Goal: Information Seeking & Learning: Learn about a topic

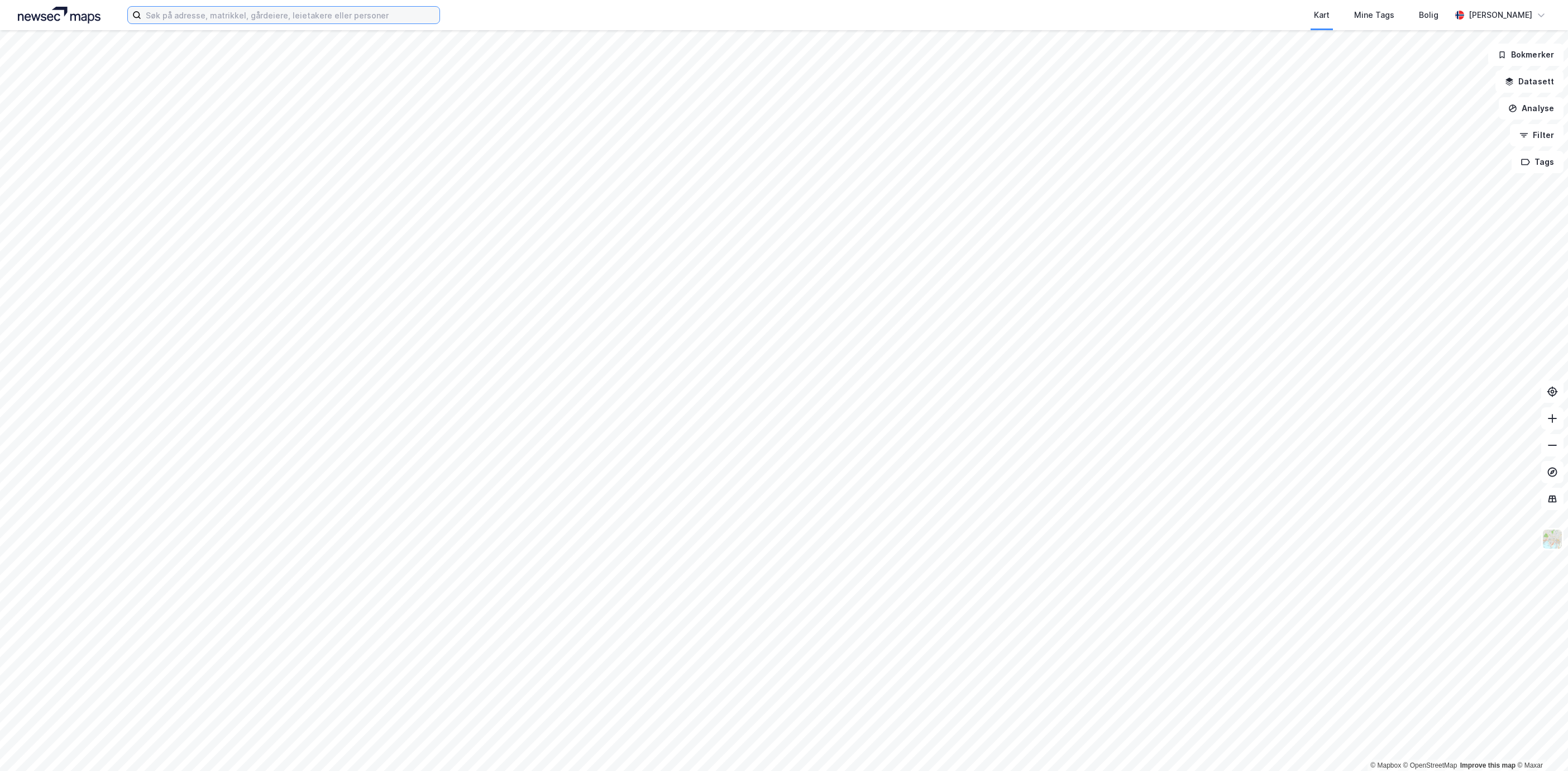
click at [297, 17] on input at bounding box center [290, 15] width 299 height 17
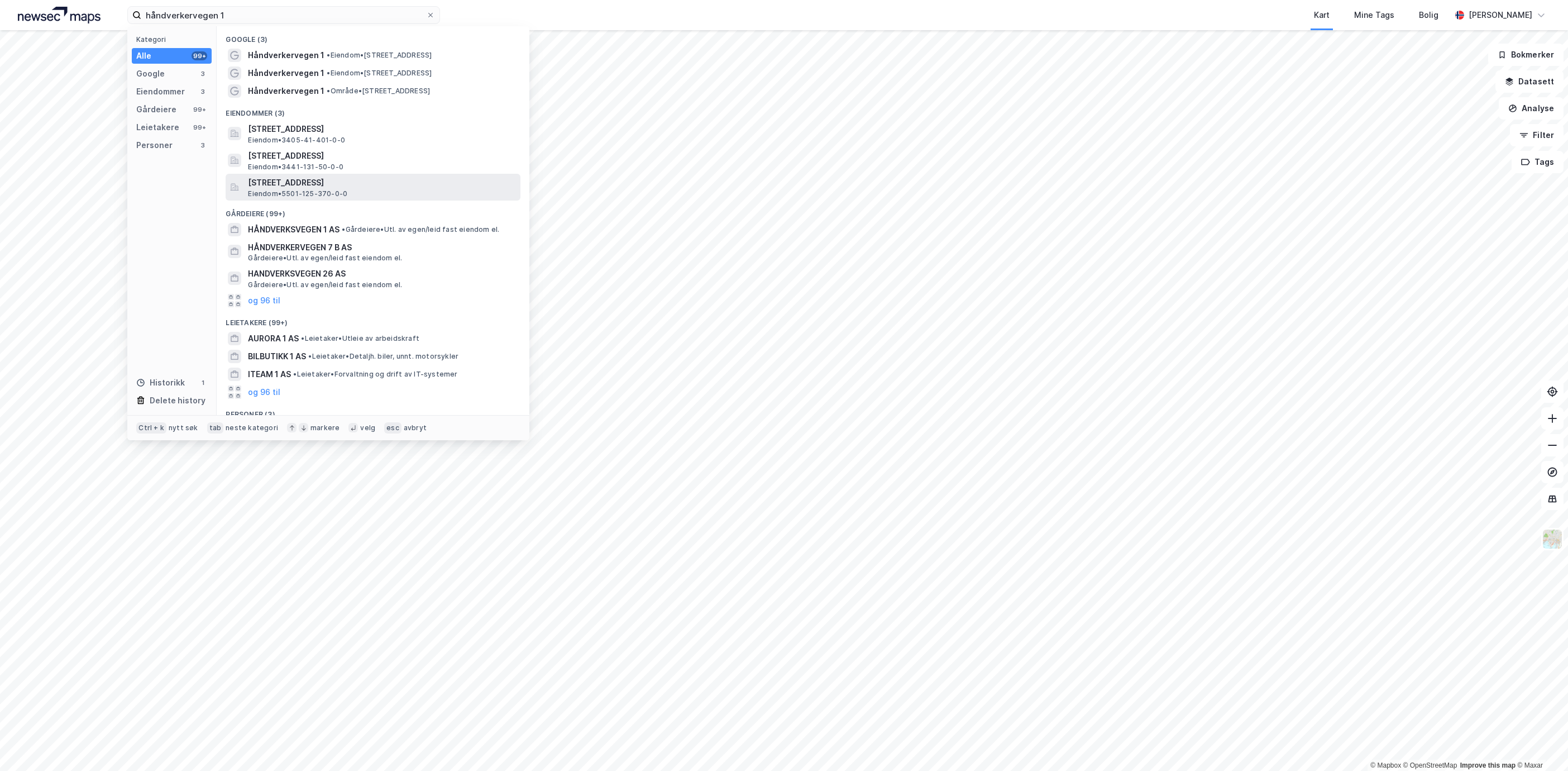
click at [422, 176] on span "[STREET_ADDRESS]" at bounding box center [382, 183] width 268 height 14
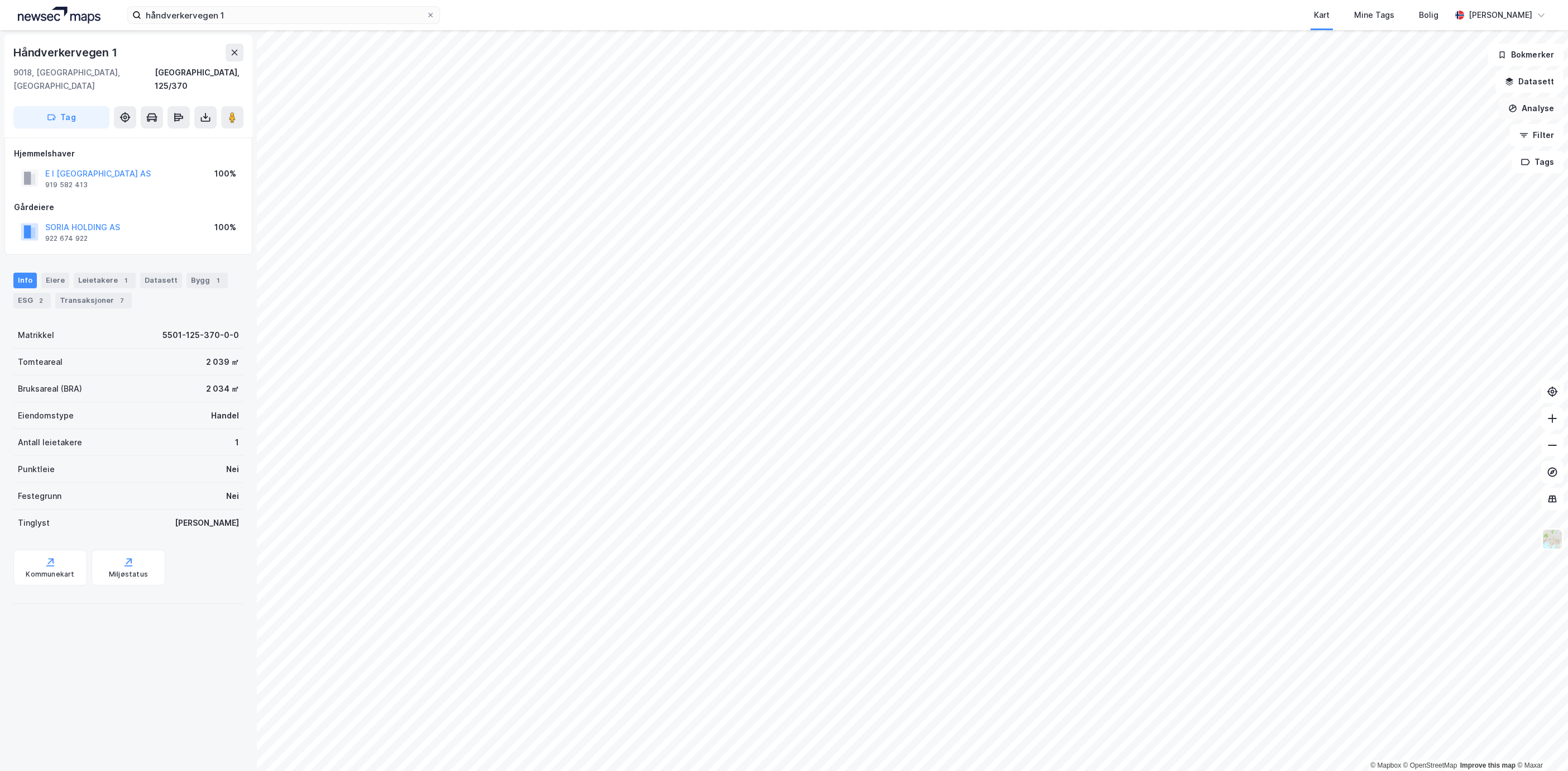
click at [1539, 103] on button "Analyse" at bounding box center [1531, 108] width 65 height 22
click at [1441, 134] on div "Tegn område" at bounding box center [1434, 132] width 97 height 9
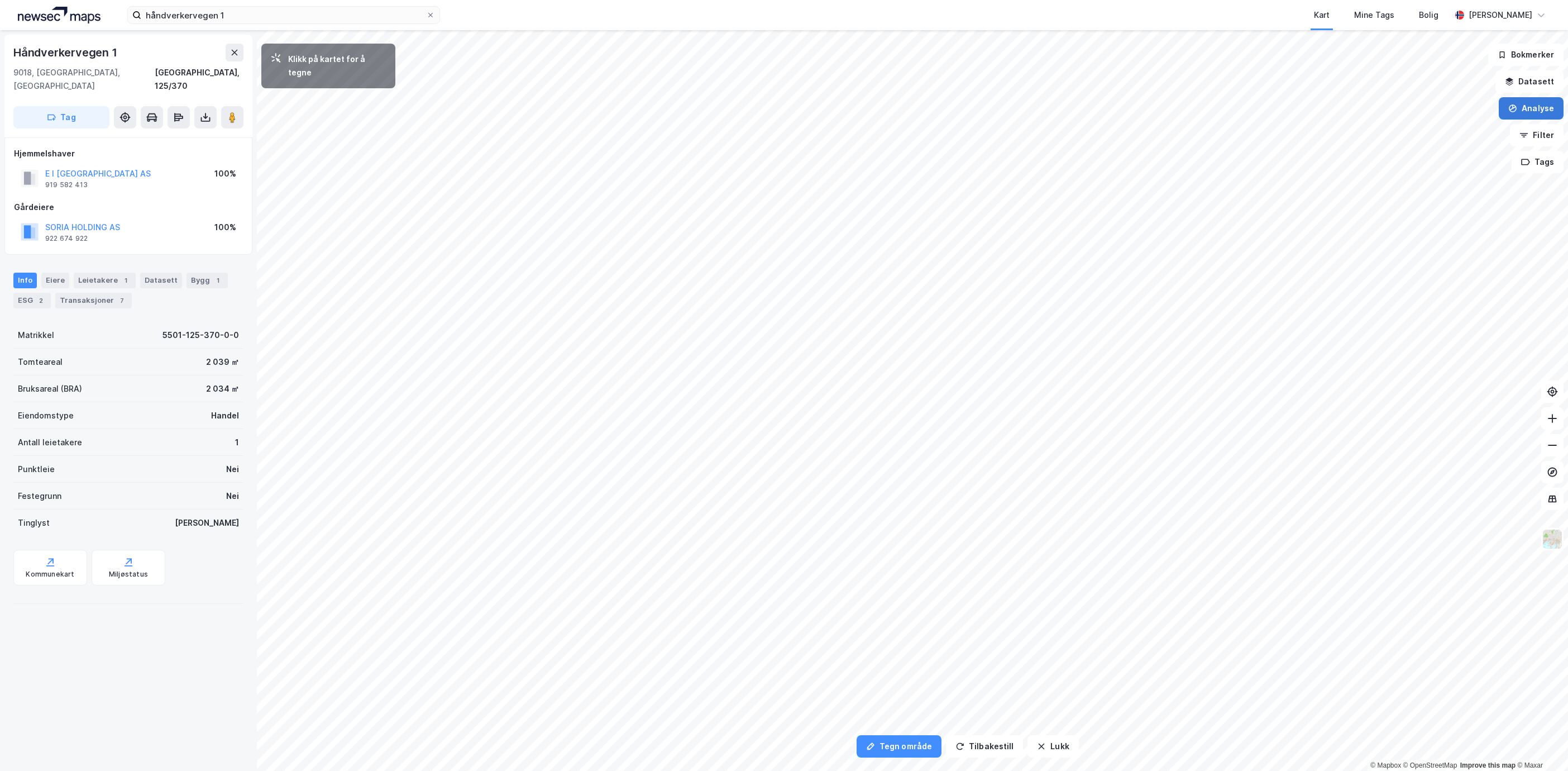
click at [1563, 109] on button "Analyse" at bounding box center [1531, 108] width 65 height 22
click at [1515, 113] on button "Analyse" at bounding box center [1531, 108] width 65 height 22
click at [1543, 107] on button "Analyse" at bounding box center [1531, 108] width 65 height 22
click at [1449, 130] on div "Tegn område" at bounding box center [1434, 132] width 97 height 9
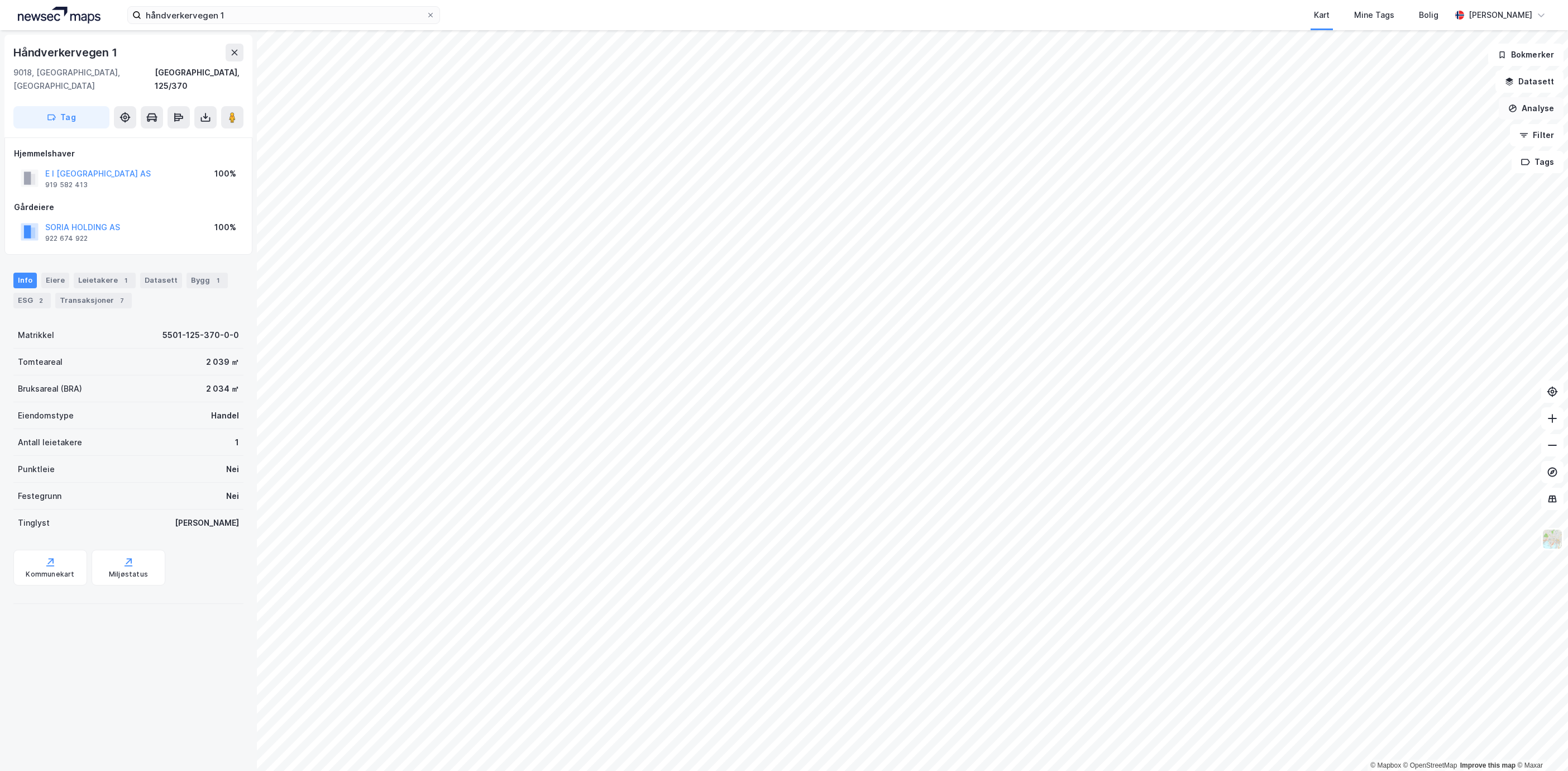
click at [1517, 104] on icon "button" at bounding box center [1513, 108] width 9 height 9
click at [1421, 136] on div "Tegn område" at bounding box center [1428, 132] width 129 height 19
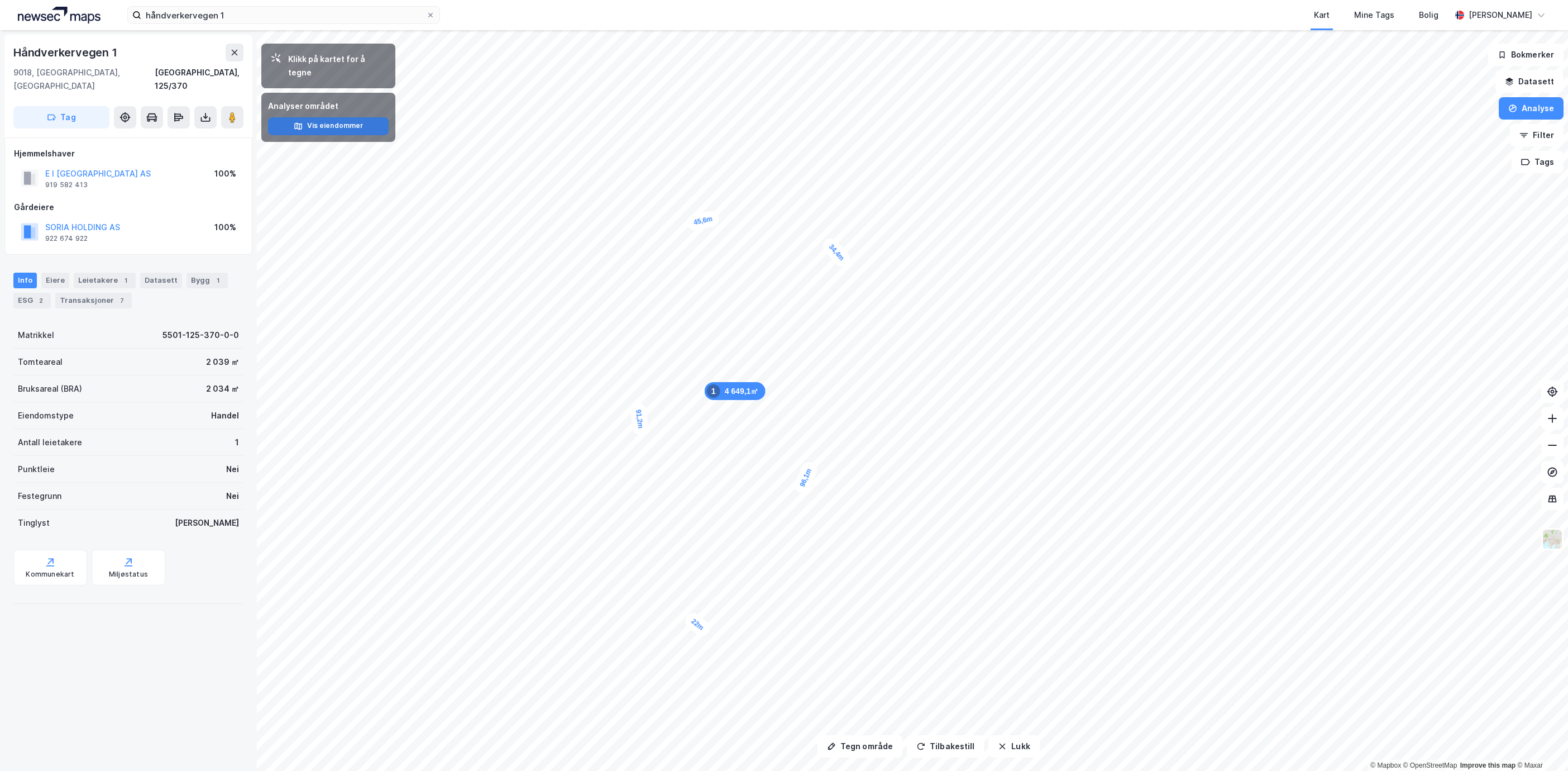
click at [349, 117] on button "Vis eiendommer" at bounding box center [328, 126] width 121 height 18
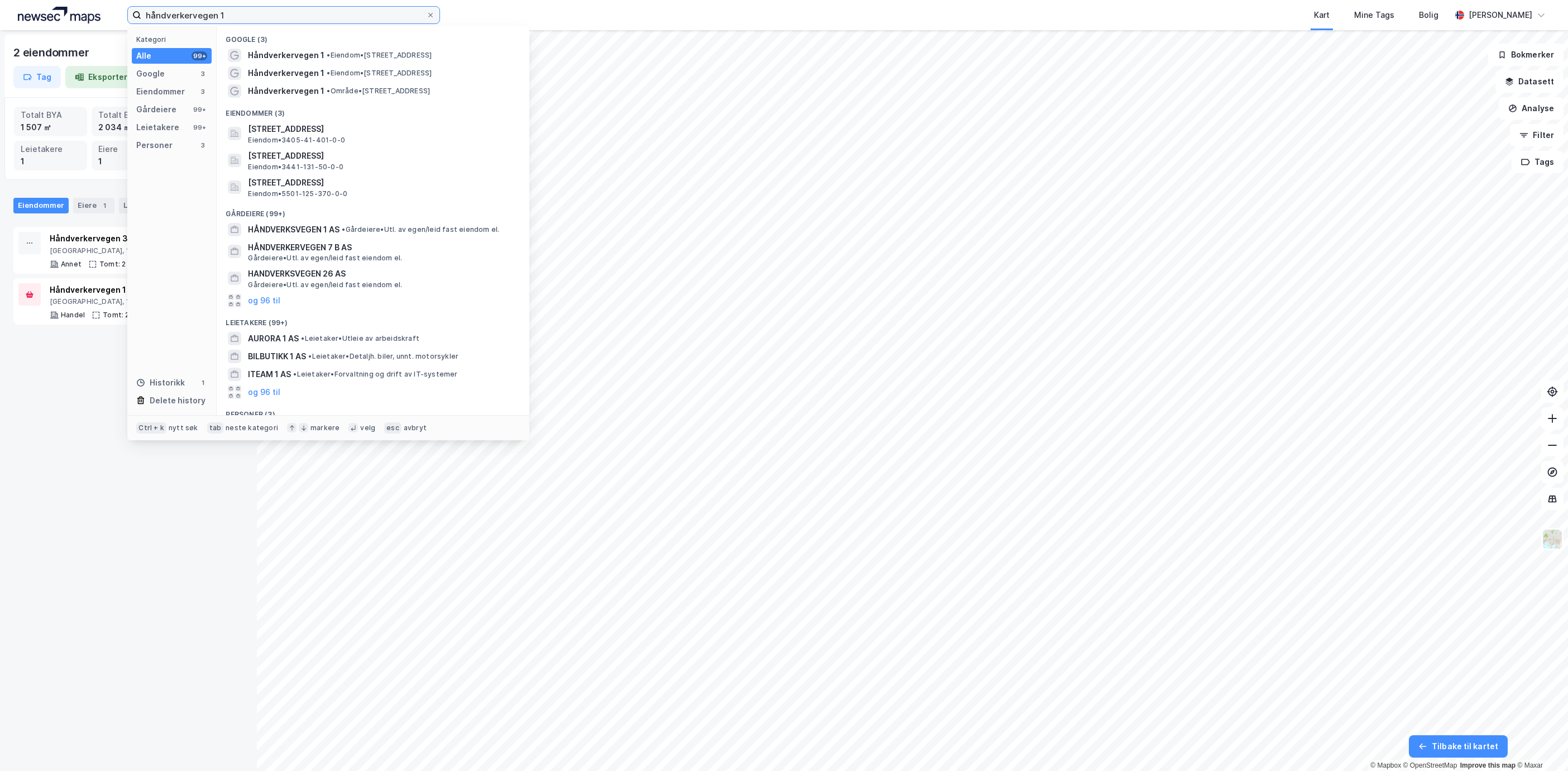
drag, startPoint x: 235, startPoint y: 14, endPoint x: -114, endPoint y: 12, distance: 349.0
click at [0, 12] on html "håndverkervegen 1 Kategori Alle 99+ Google 3 Eiendommer 3 Gårdeiere 99+ Leietak…" at bounding box center [784, 385] width 1568 height 771
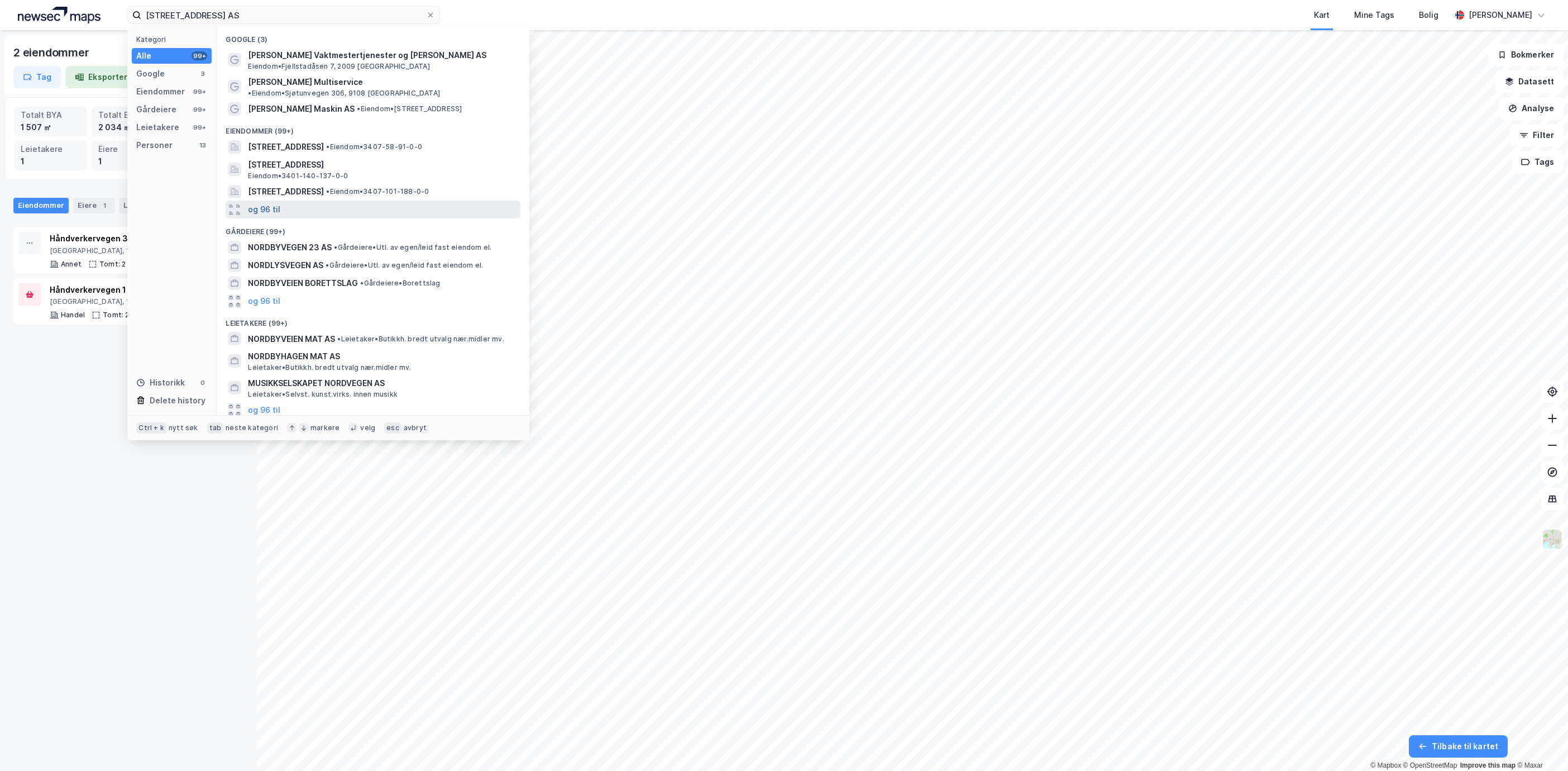
click at [263, 203] on button "og 96 til" at bounding box center [264, 210] width 32 height 14
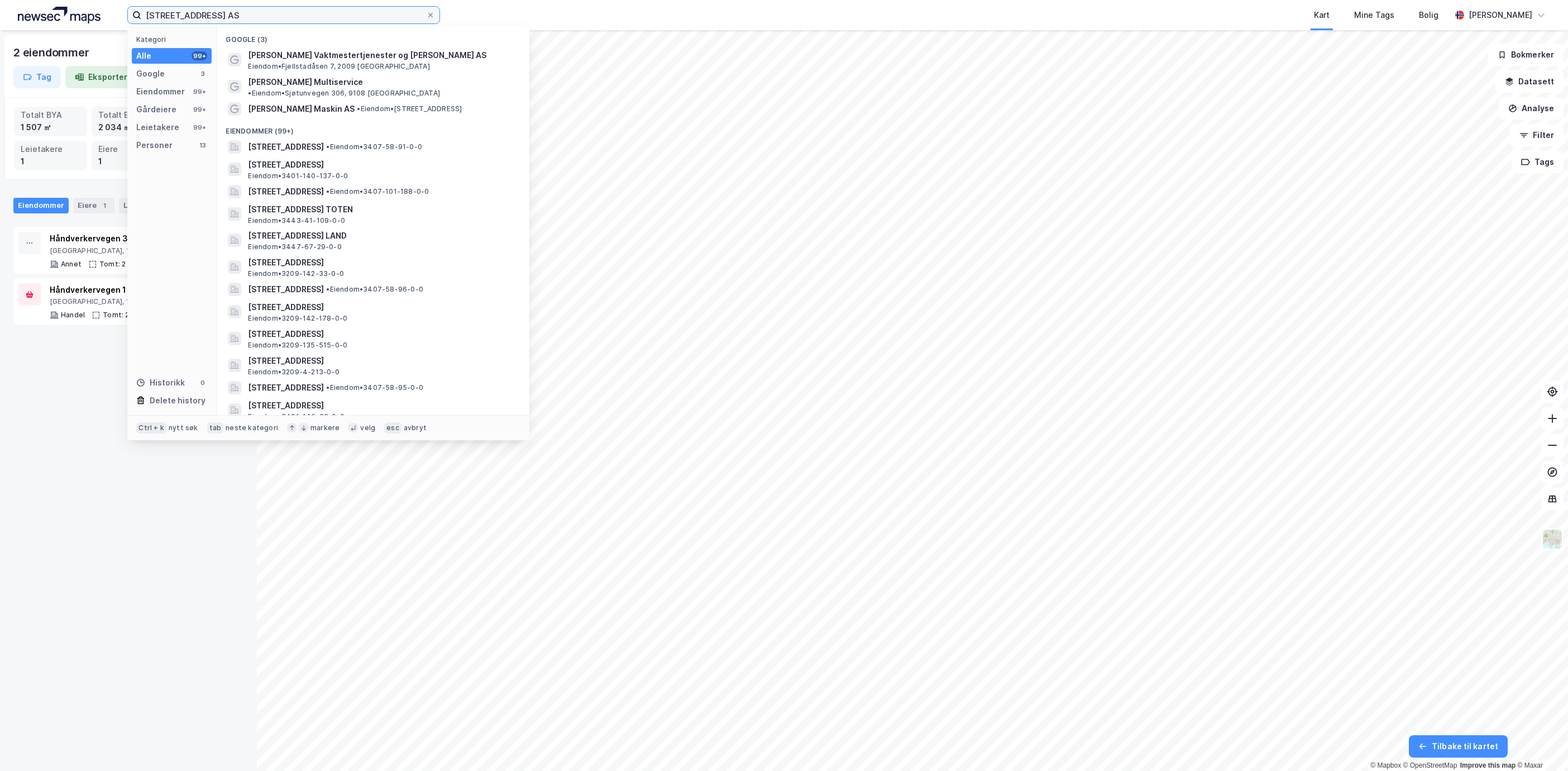
drag, startPoint x: 248, startPoint y: 15, endPoint x: 78, endPoint y: -18, distance: 173.2
click at [78, 0] on html "Nordbyvegen 35 AS Kategori Alle 99+ Google 3 Eiendommer 99+ Gårdeiere 99+ Leiet…" at bounding box center [784, 385] width 1568 height 771
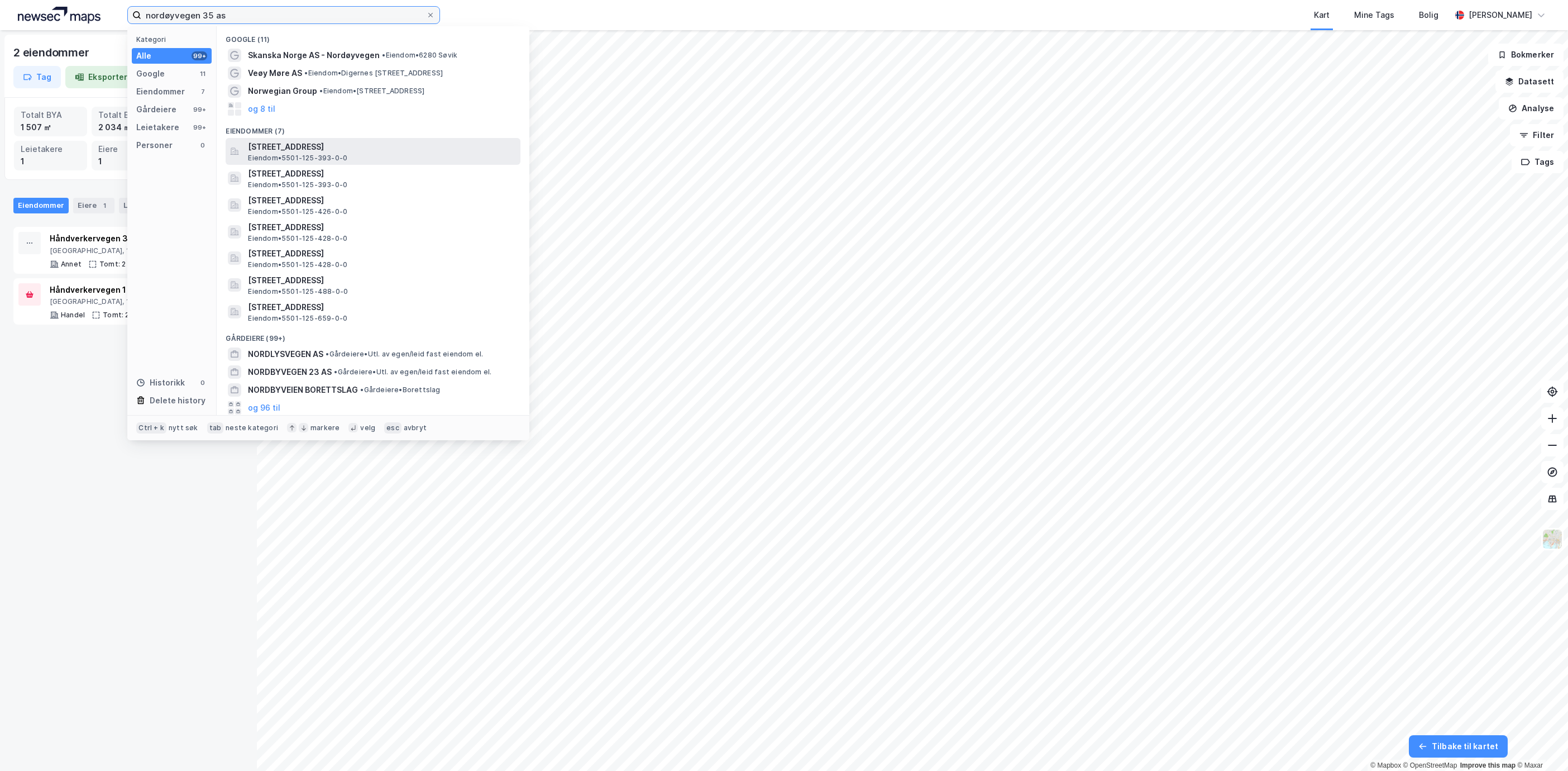
type input "nordøyvegen 35 as"
click at [365, 142] on span "[STREET_ADDRESS]" at bounding box center [382, 147] width 268 height 14
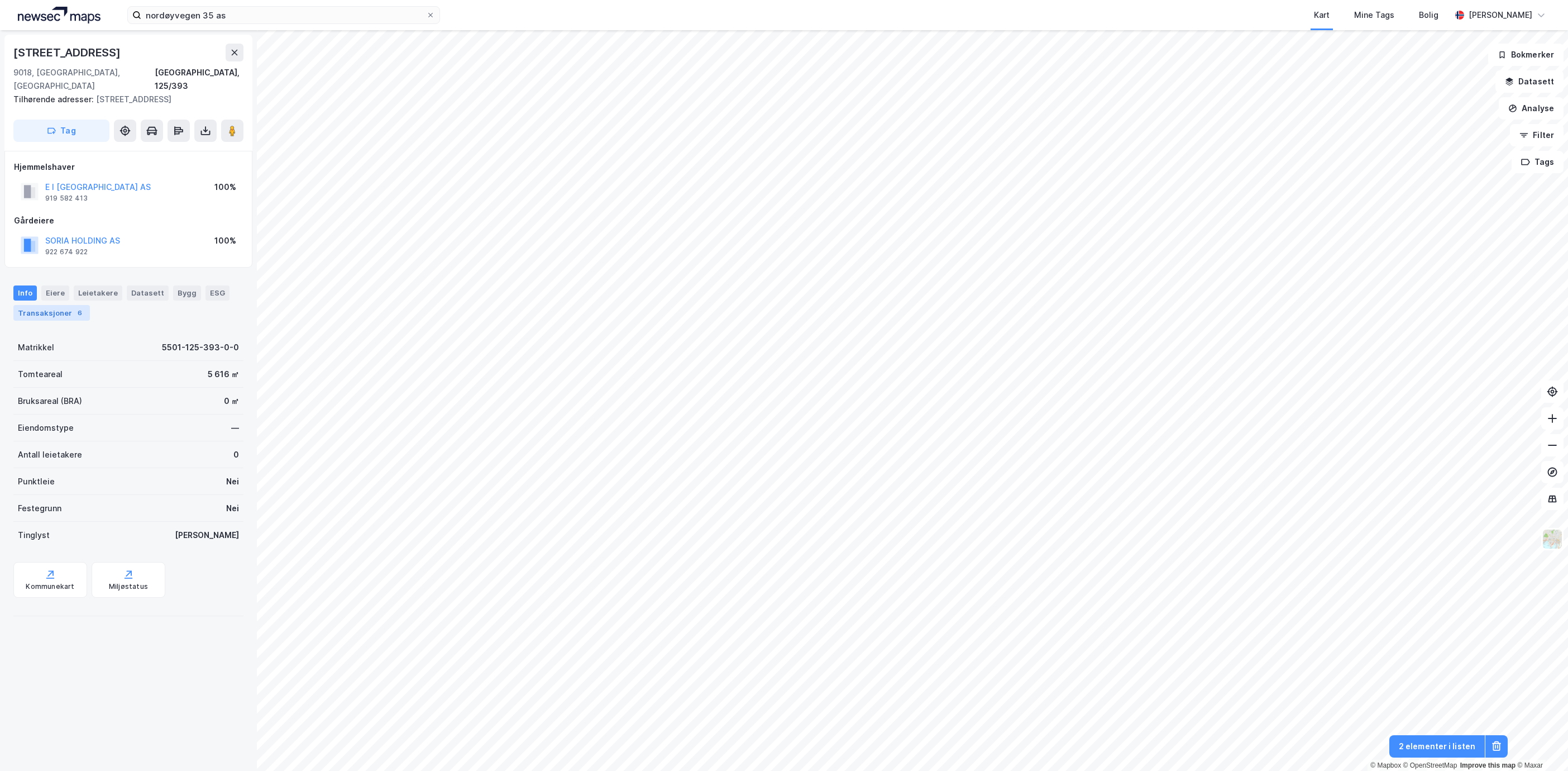
click at [70, 305] on div "Transaksjoner 6" at bounding box center [52, 312] width 77 height 15
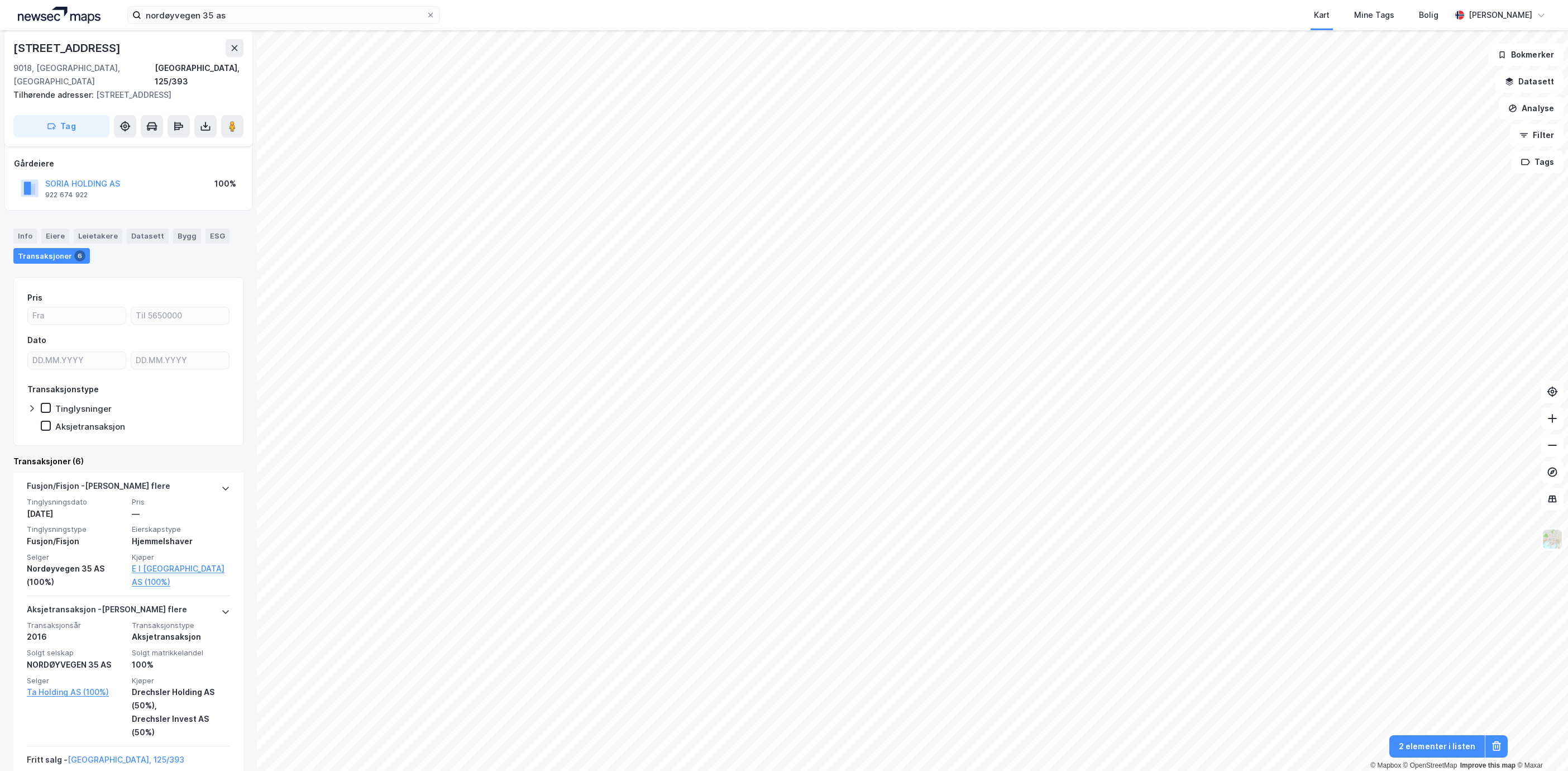
scroll to position [94, 0]
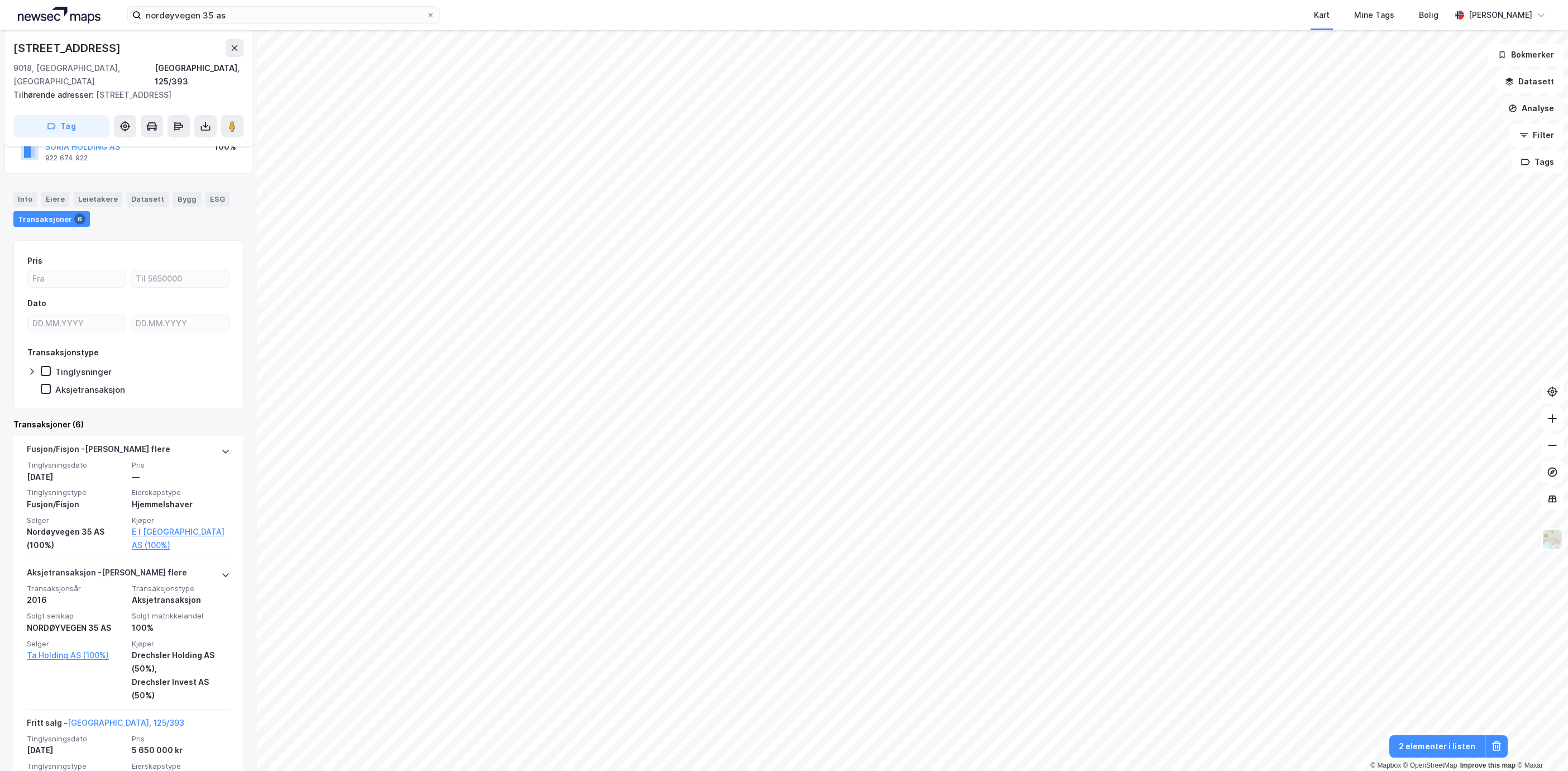
click at [1550, 107] on button "Analyse" at bounding box center [1531, 108] width 65 height 22
click at [1460, 130] on div "Tegn område" at bounding box center [1434, 132] width 97 height 9
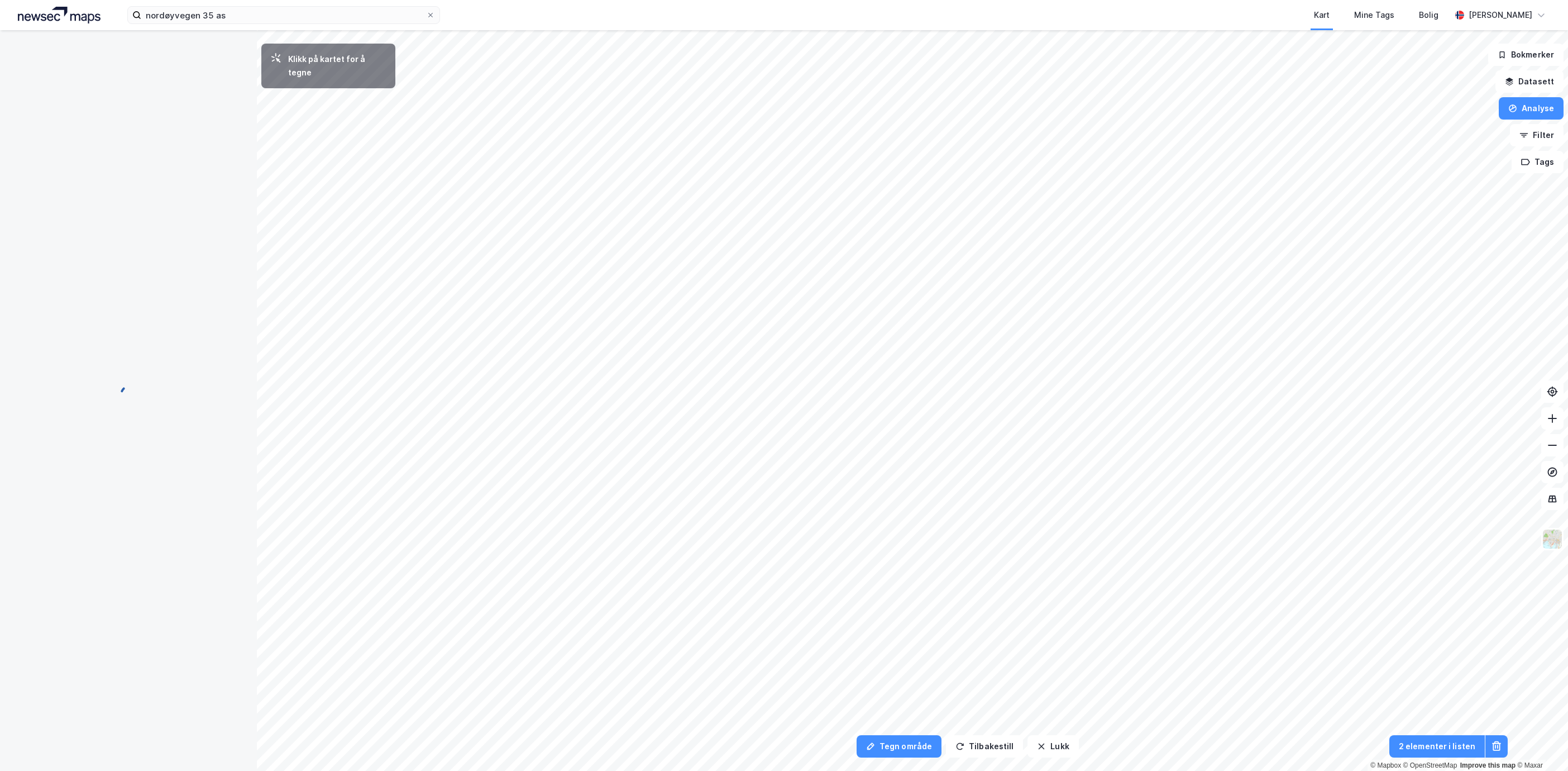
scroll to position [0, 0]
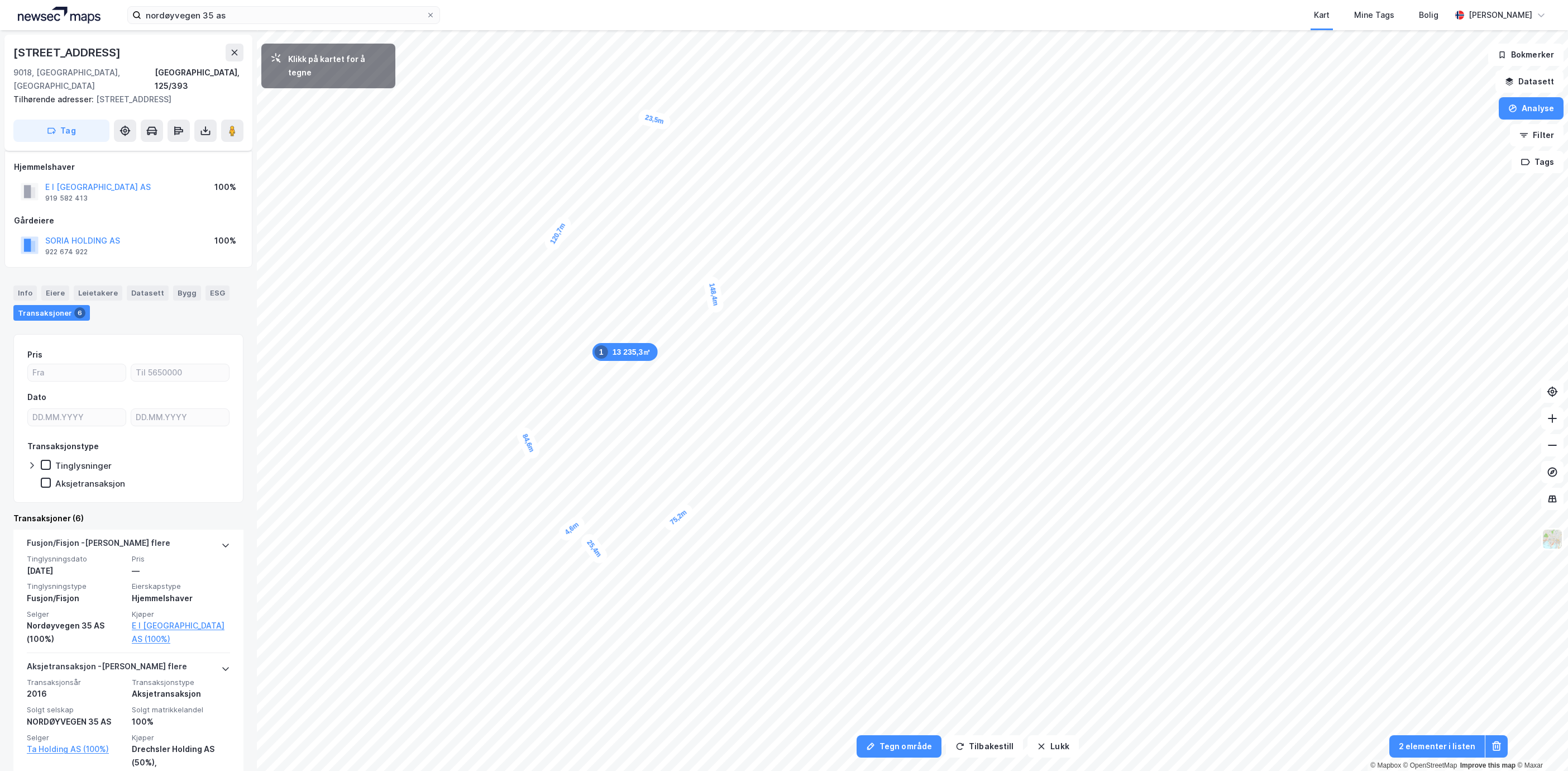
click at [567, 532] on div "4,6m" at bounding box center [572, 528] width 32 height 30
click at [567, 30] on div "13 253,28㎡ 1 25,4m 75,2m 148,4m 23,5m 120,7m 84,4m 5m" at bounding box center [784, 30] width 1568 height 0
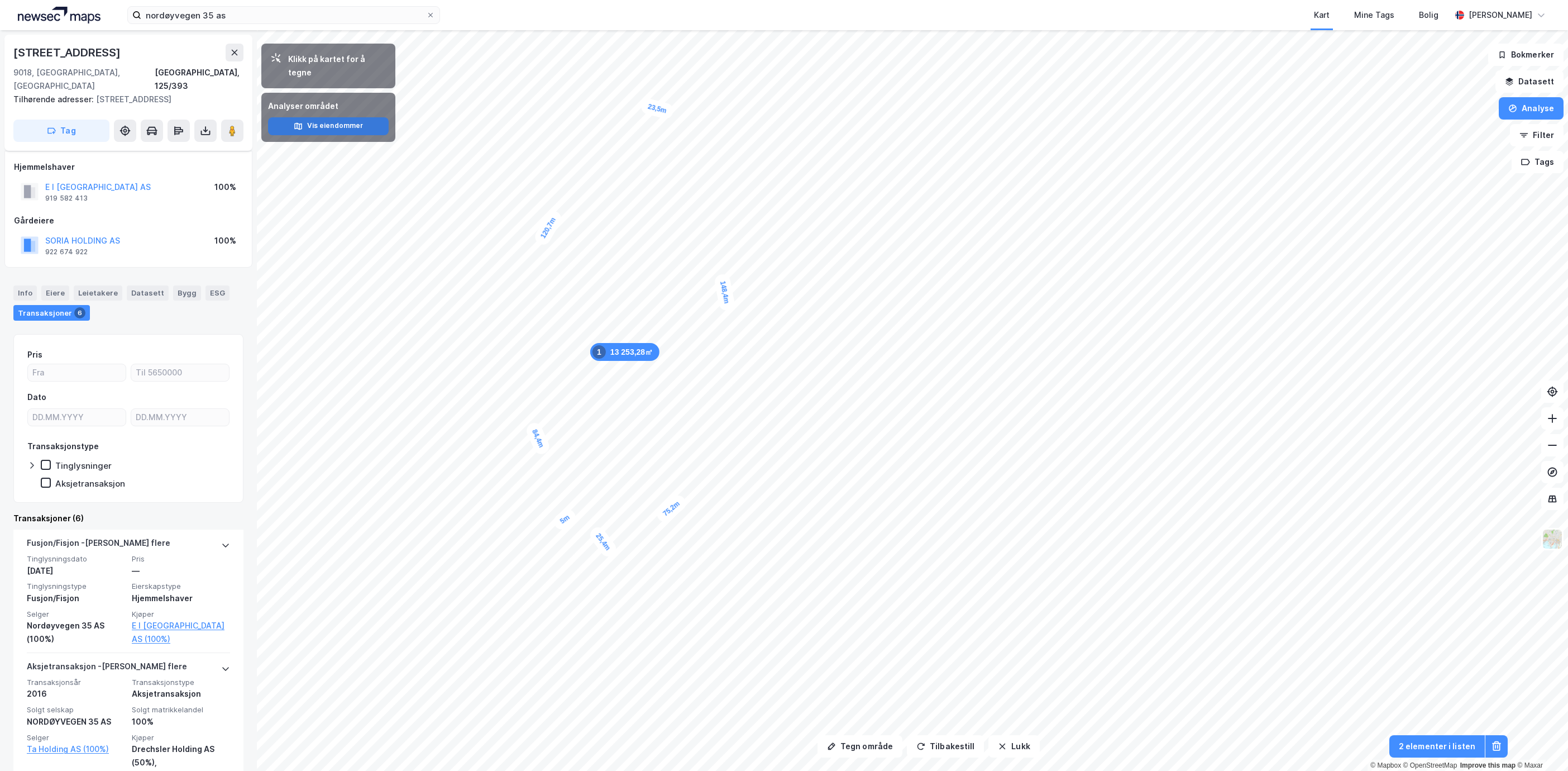
click at [329, 118] on button "Vis eiendommer" at bounding box center [328, 126] width 121 height 18
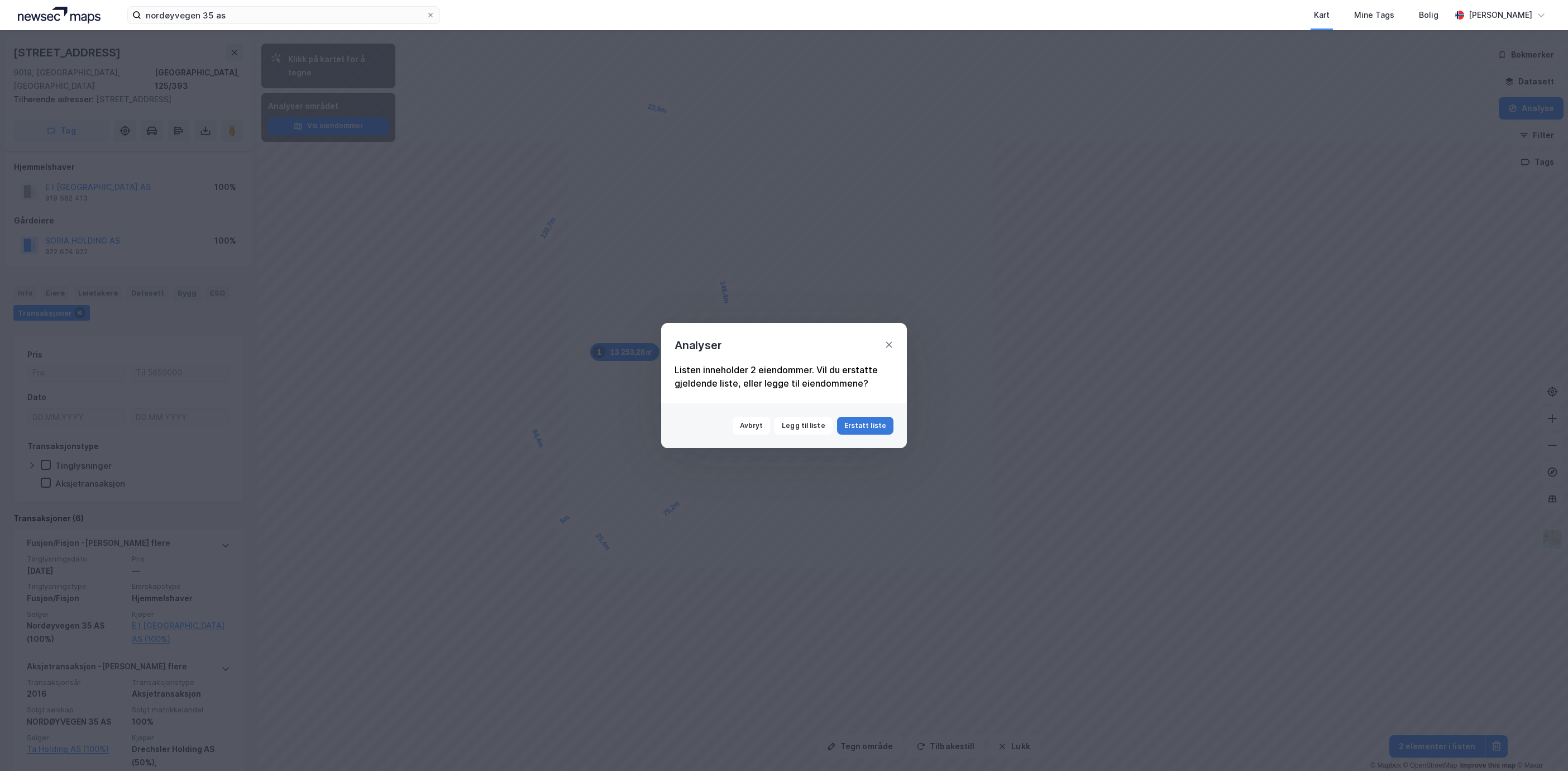
click at [861, 431] on button "Erstatt liste" at bounding box center [865, 425] width 56 height 18
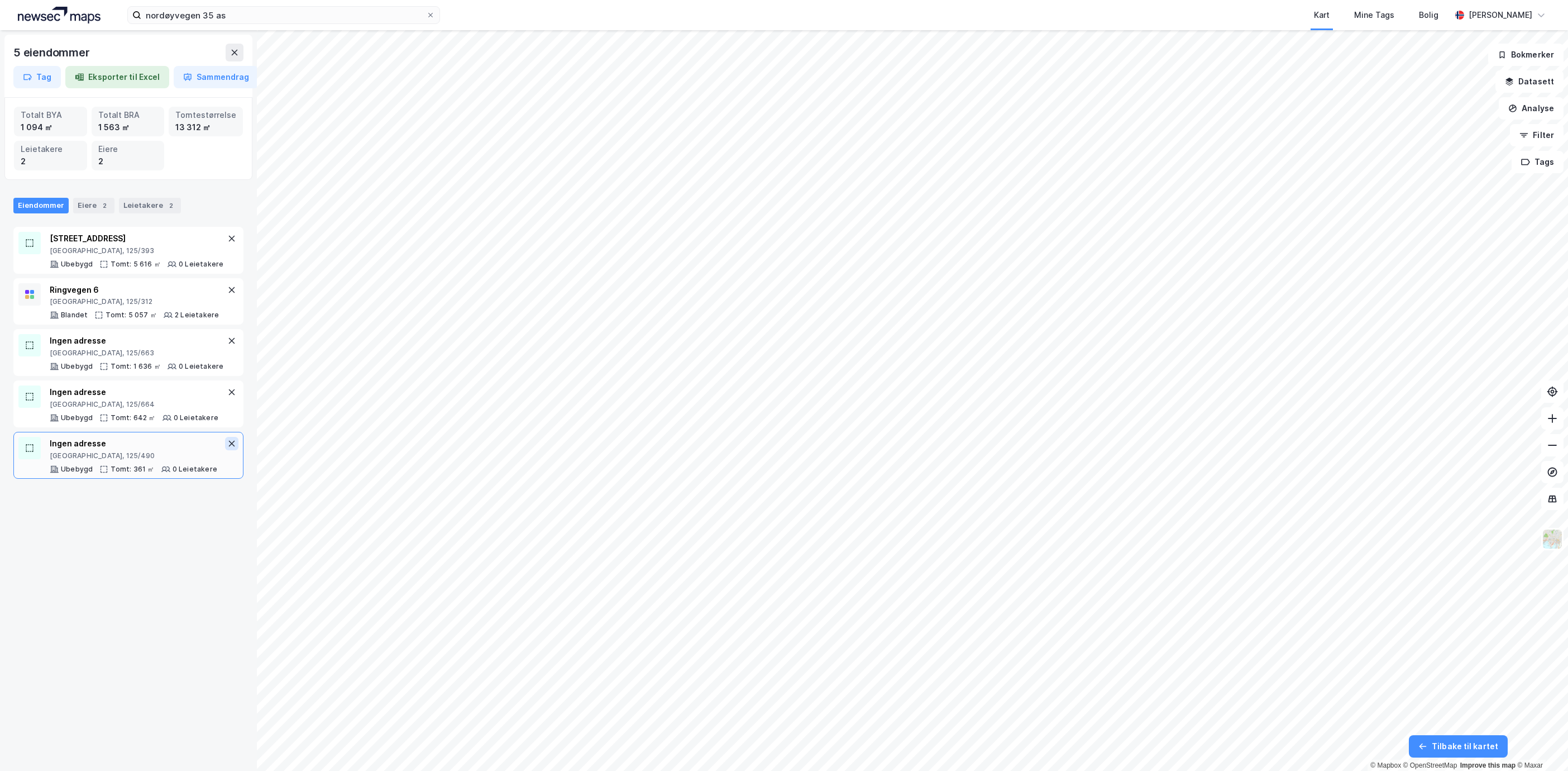
click at [227, 448] on icon at bounding box center [232, 443] width 9 height 9
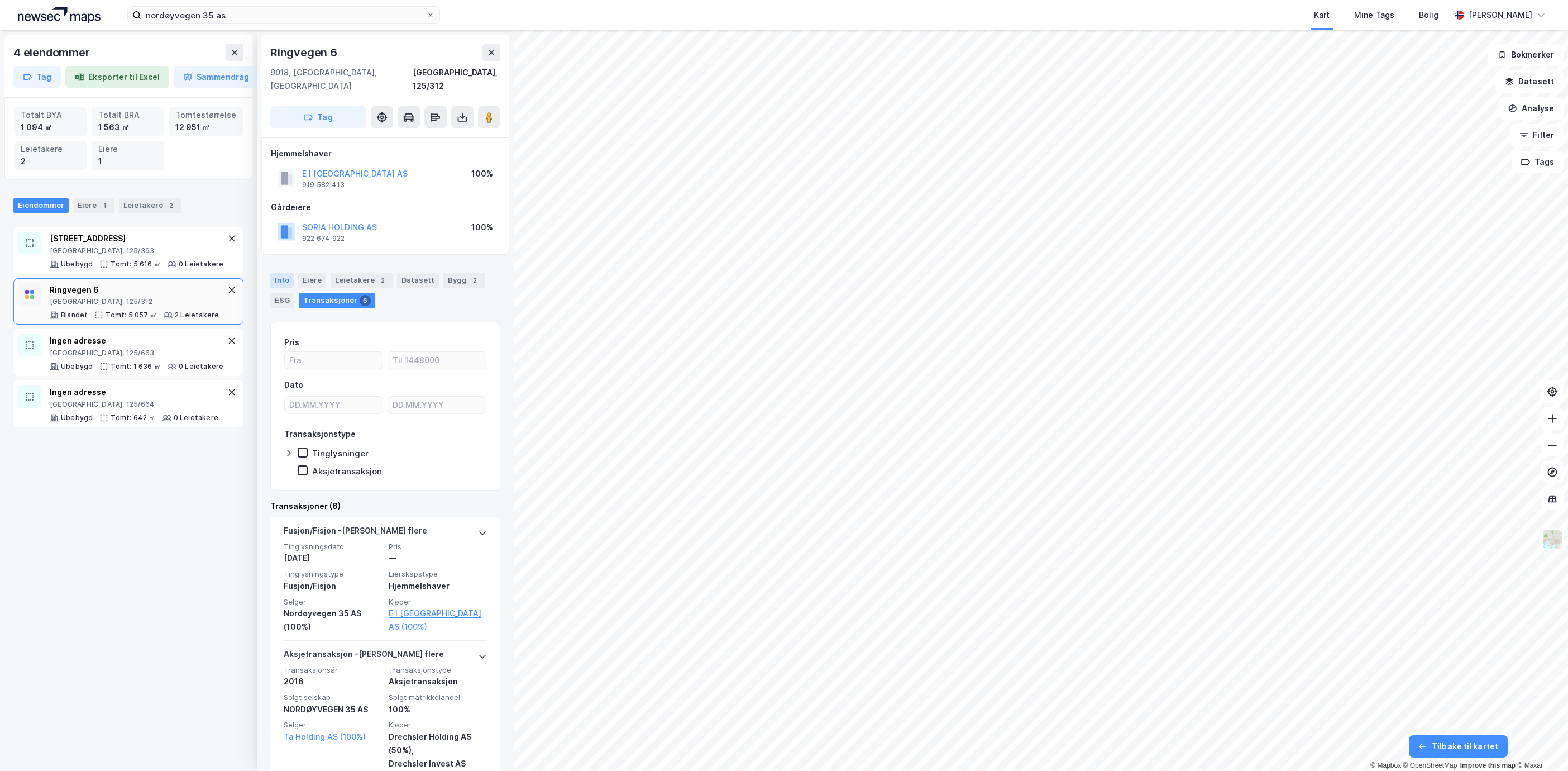
click at [280, 273] on div "Info" at bounding box center [282, 280] width 23 height 15
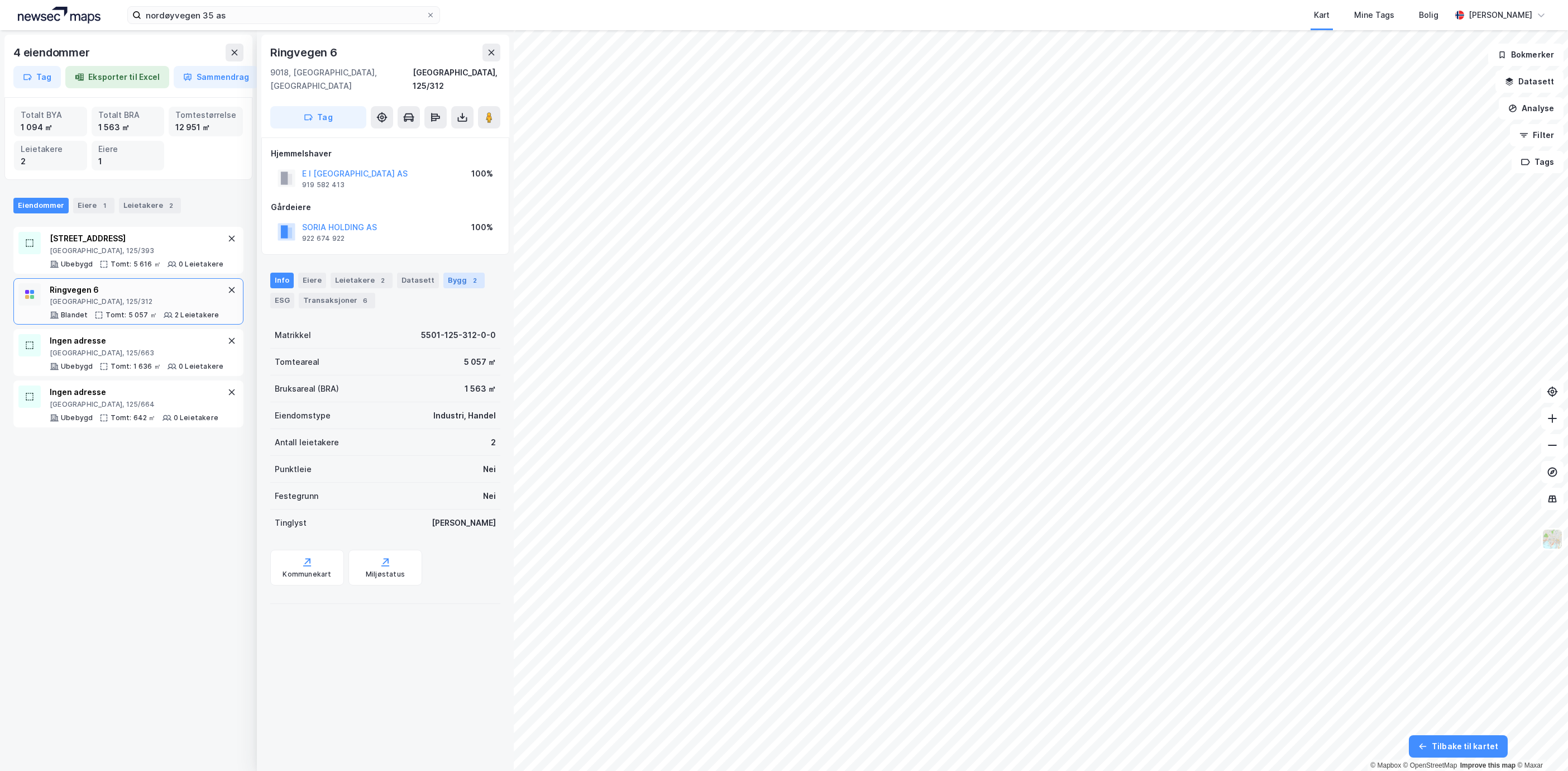
click at [469, 275] on div "2" at bounding box center [475, 281] width 11 height 11
